Goal: Go to known website: Access a specific website the user already knows

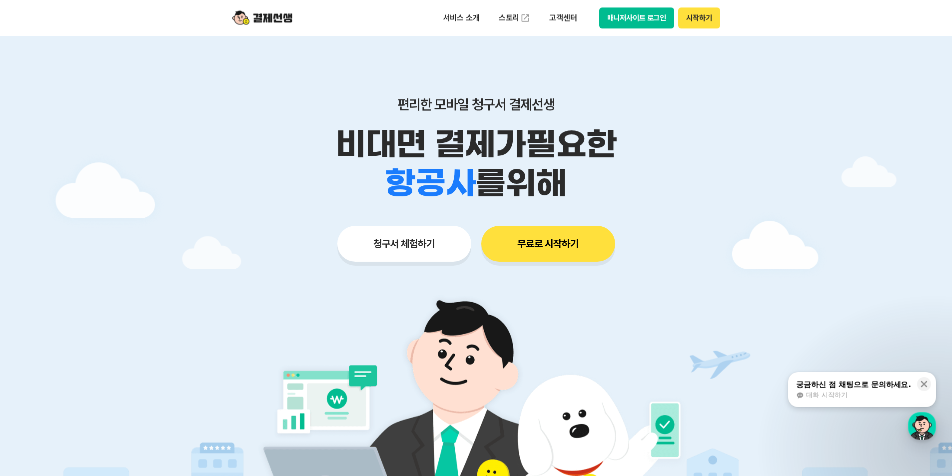
click at [630, 14] on button "매니저사이트 로그인" at bounding box center [636, 17] width 75 height 21
click at [624, 15] on button "매니저사이트 로그인" at bounding box center [636, 17] width 75 height 21
click at [767, 161] on div at bounding box center [476, 299] width 952 height 527
click at [621, 15] on button "매니저사이트 로그인" at bounding box center [636, 17] width 75 height 21
click at [636, 15] on button "매니저사이트 로그인" at bounding box center [636, 17] width 75 height 21
